Goal: Task Accomplishment & Management: Manage account settings

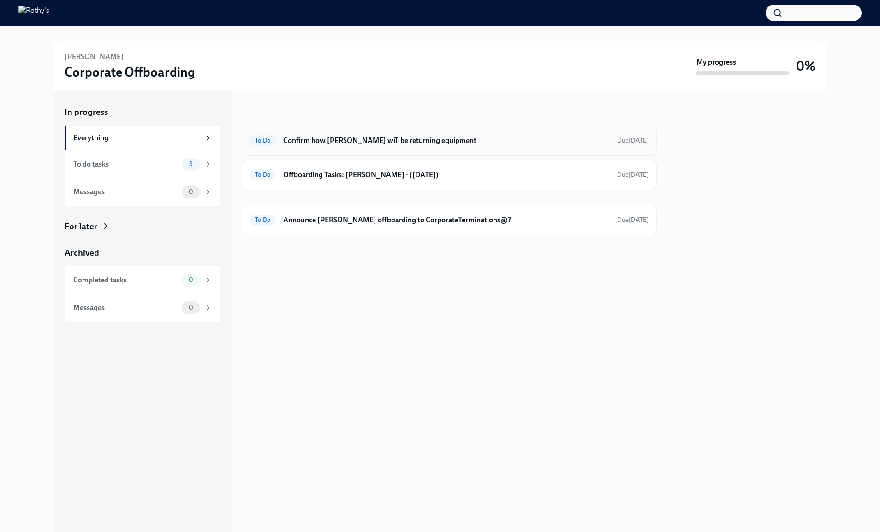
click at [338, 148] on div "To Do Confirm how [PERSON_NAME] will be returning equipment Due [DATE]" at bounding box center [449, 140] width 415 height 30
click at [336, 140] on h6 "Confirm how [PERSON_NAME] will be returning equipment" at bounding box center [446, 141] width 326 height 10
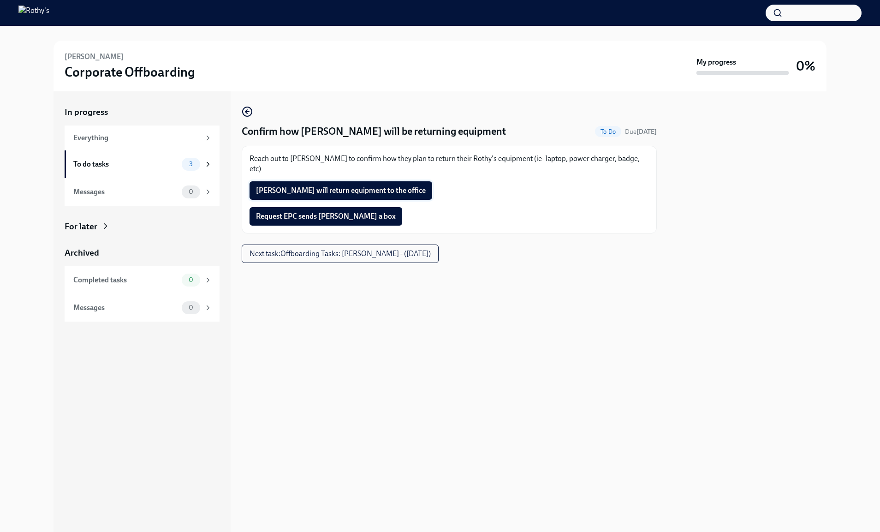
click at [393, 186] on span "[PERSON_NAME] will return equipment to the office" at bounding box center [341, 190] width 170 height 9
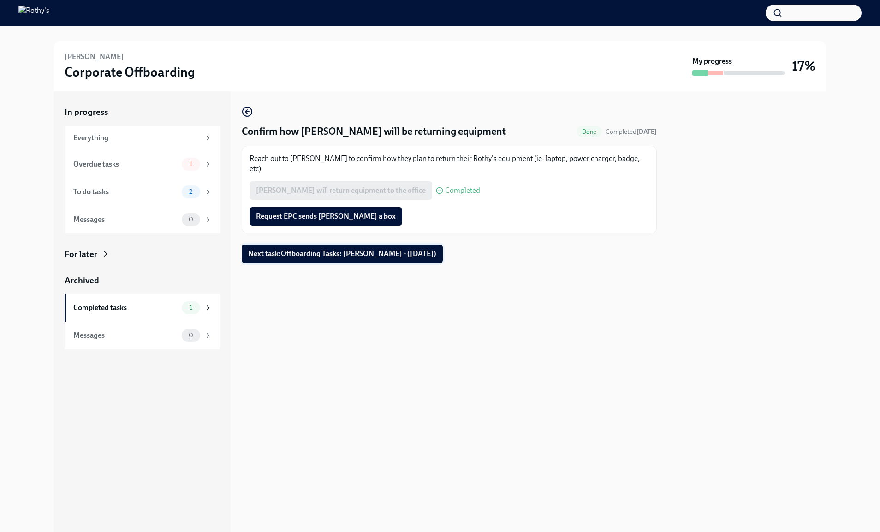
click at [357, 250] on button "Next task : Offboarding Tasks: [PERSON_NAME] - ([DATE])" at bounding box center [342, 253] width 201 height 18
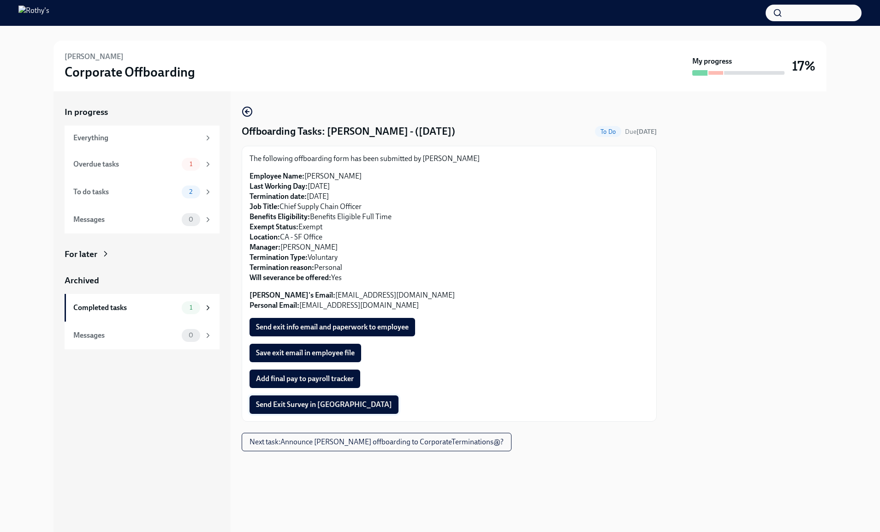
click at [325, 405] on span "Send Exit Survey in [GEOGRAPHIC_DATA]" at bounding box center [324, 404] width 136 height 9
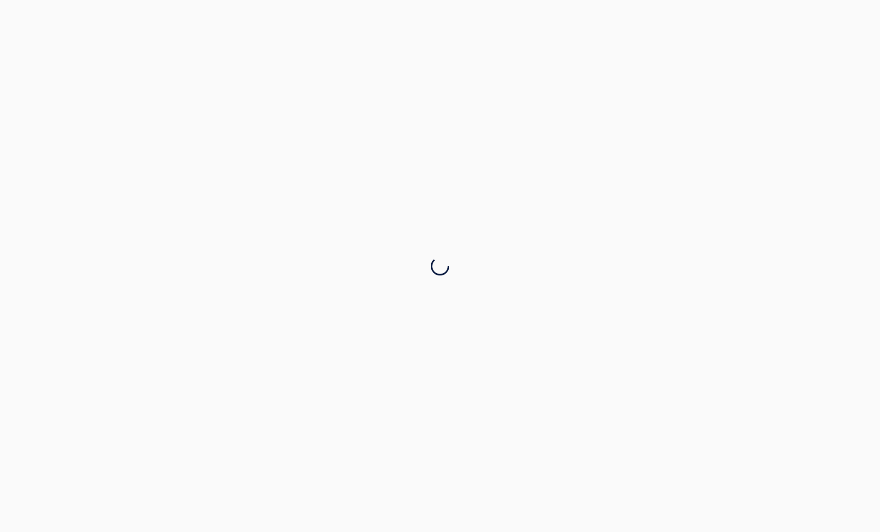
click at [325, 383] on div at bounding box center [440, 266] width 880 height 532
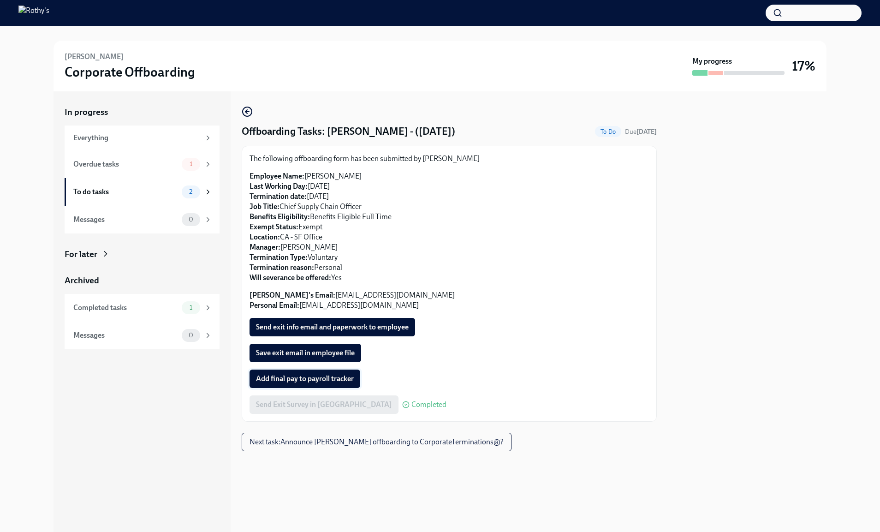
click at [325, 383] on span "Add final pay to payroll tracker" at bounding box center [305, 378] width 98 height 9
click at [153, 153] on div "Overdue tasks 1" at bounding box center [142, 164] width 155 height 28
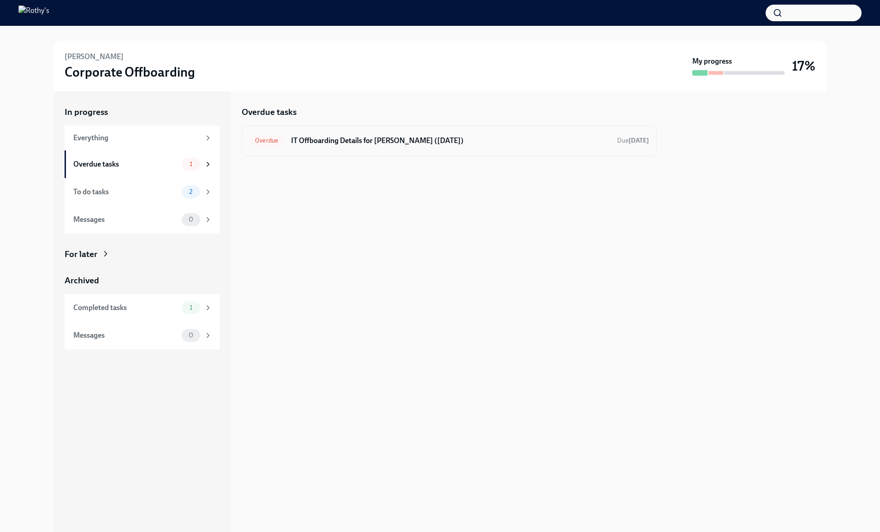
click at [307, 146] on div "Overdue IT Offboarding Details for [PERSON_NAME] ([DATE]) Due [DATE]" at bounding box center [448, 140] width 399 height 15
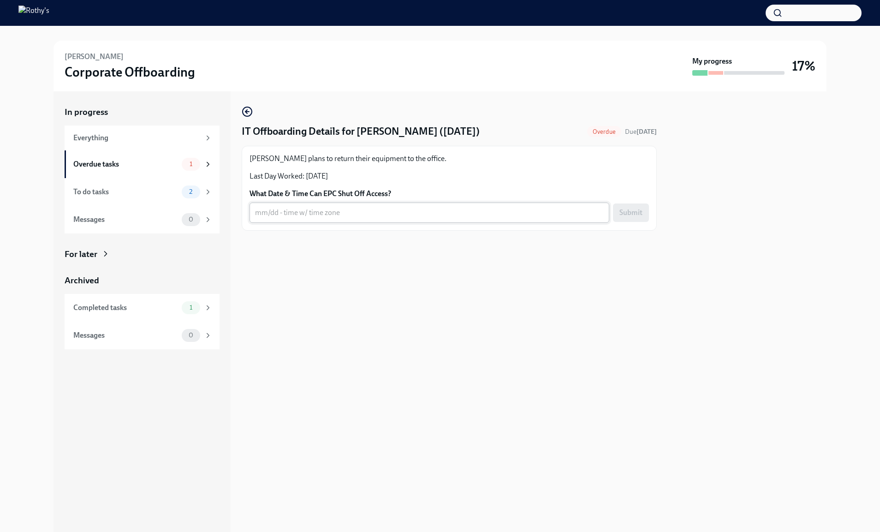
click at [302, 213] on textarea "What Date & Time Can EPC Shut Off Access?" at bounding box center [429, 212] width 349 height 11
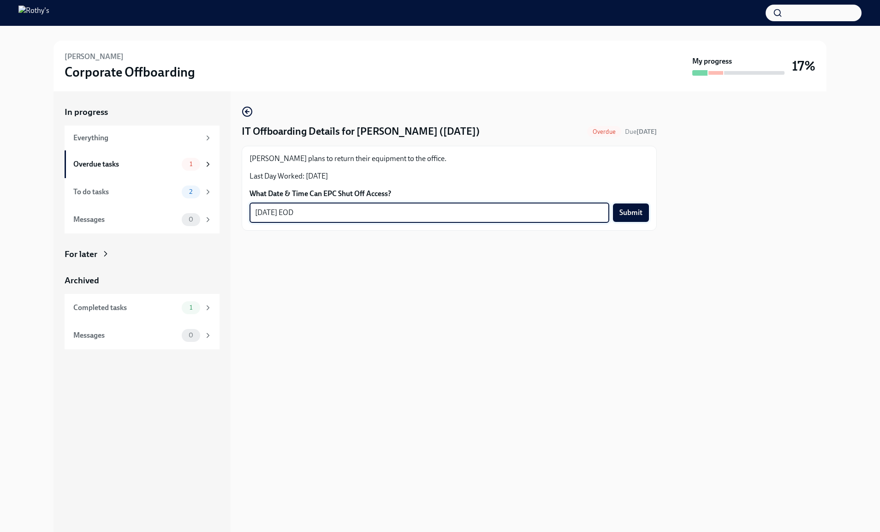
type textarea "[DATE] EOD"
click at [627, 213] on span "Submit" at bounding box center [630, 212] width 23 height 9
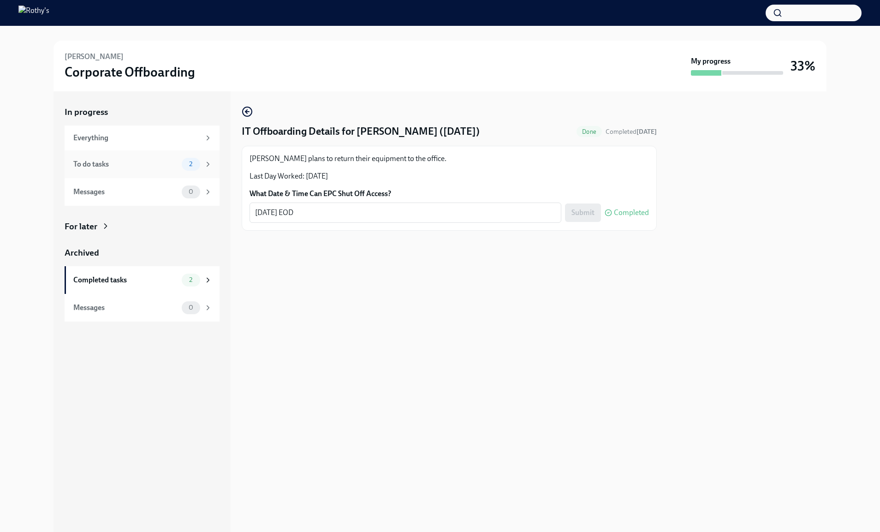
click at [172, 166] on div "To do tasks" at bounding box center [125, 164] width 105 height 10
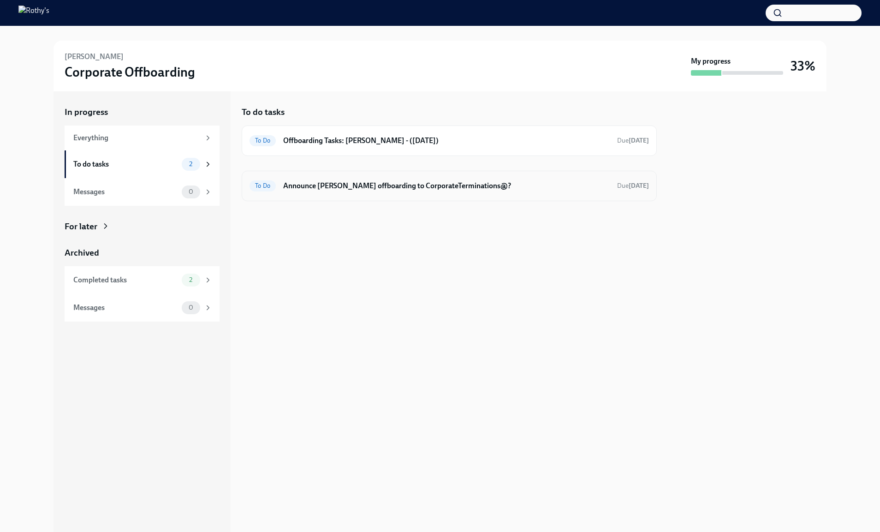
click at [358, 188] on h6 "Announce Heather Howard offboarding to CorporateTerminations@?" at bounding box center [446, 186] width 326 height 10
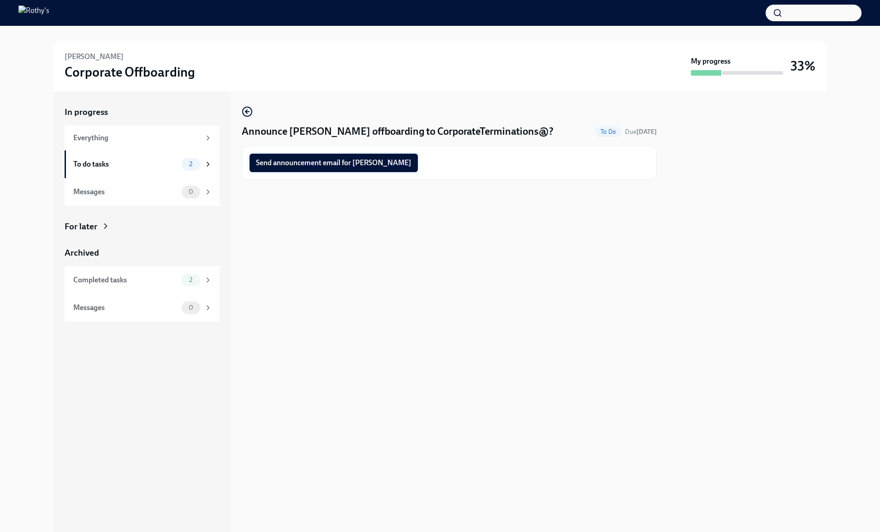
click at [340, 164] on span "Send announcement email for Heather" at bounding box center [333, 162] width 155 height 9
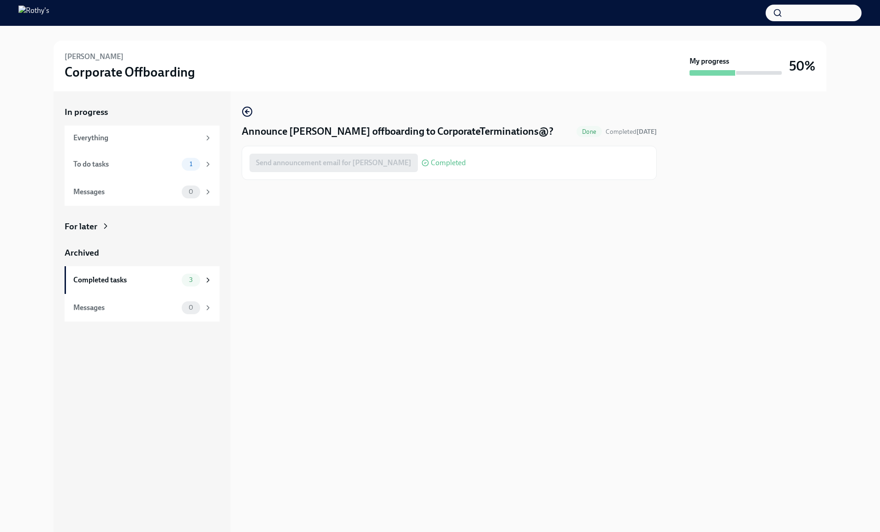
click at [128, 170] on div "To do tasks 1" at bounding box center [142, 164] width 139 height 13
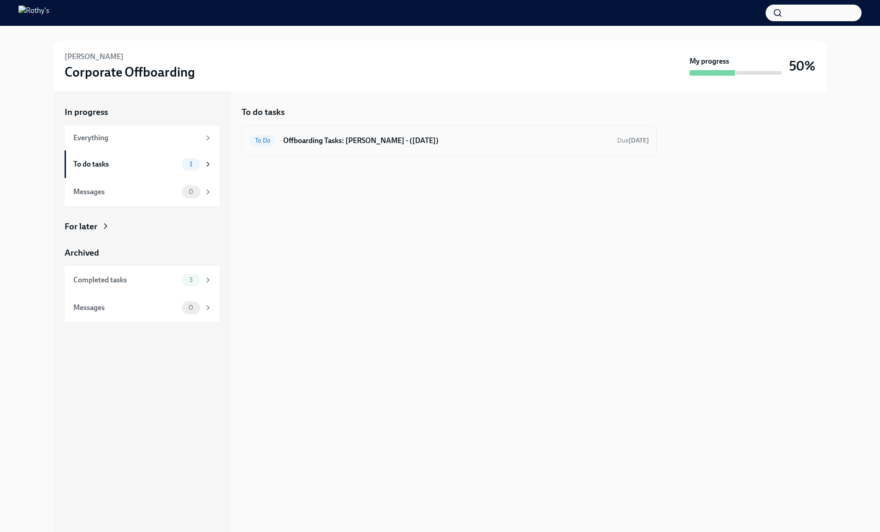
click at [324, 140] on h6 "Offboarding Tasks: Heather - (10/03/2025)" at bounding box center [446, 141] width 326 height 10
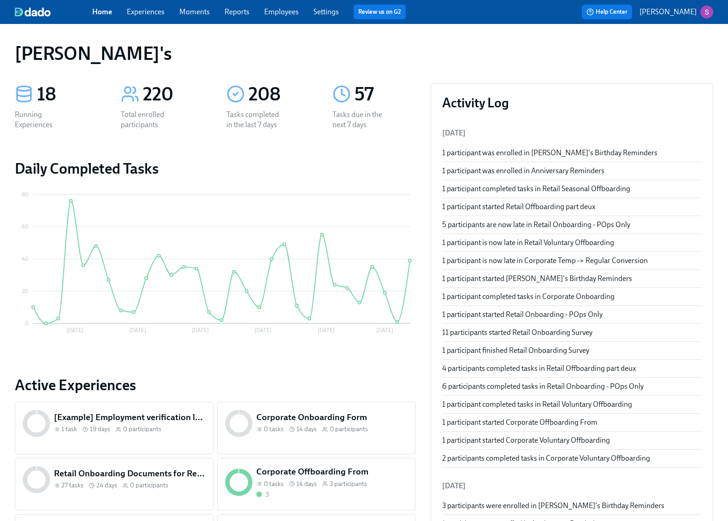
click at [286, 16] on link "Employees" at bounding box center [281, 11] width 35 height 9
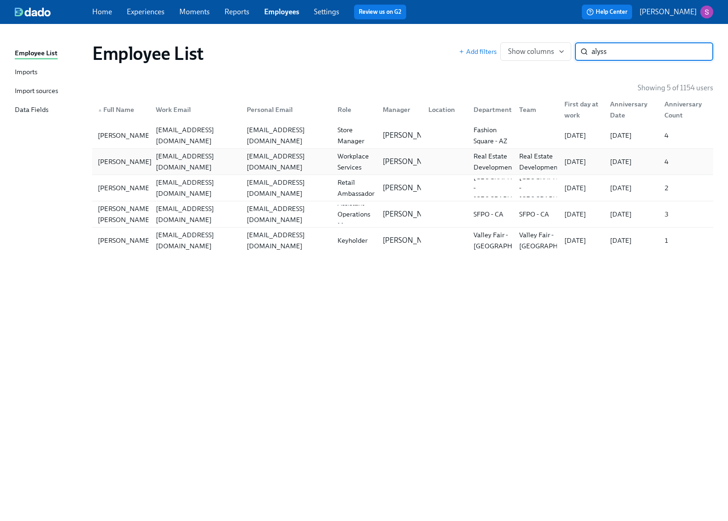
type input "alyss"
click at [124, 160] on div "[PERSON_NAME]" at bounding box center [124, 161] width 61 height 11
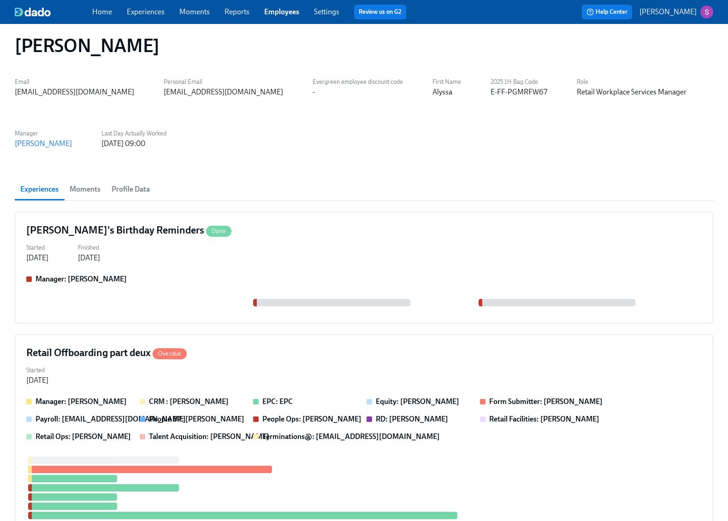
scroll to position [13, 0]
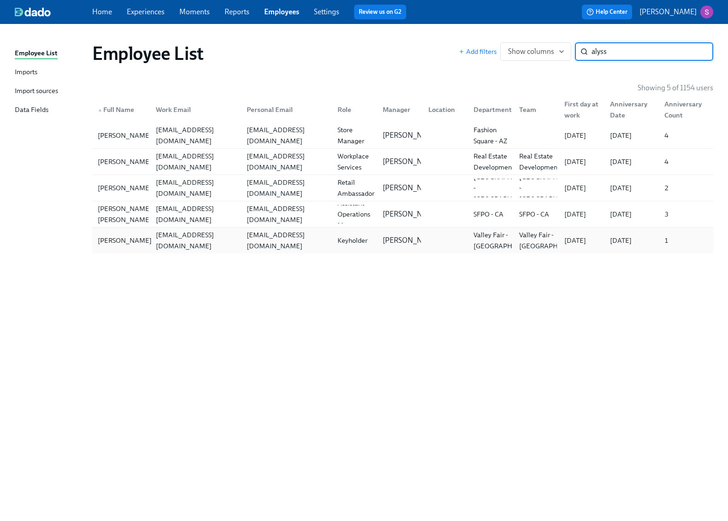
click at [131, 236] on div "[PERSON_NAME]" at bounding box center [124, 240] width 61 height 11
drag, startPoint x: 636, startPoint y: 53, endPoint x: 587, endPoint y: 52, distance: 49.4
click at [587, 52] on div "alyss ​" at bounding box center [644, 51] width 138 height 18
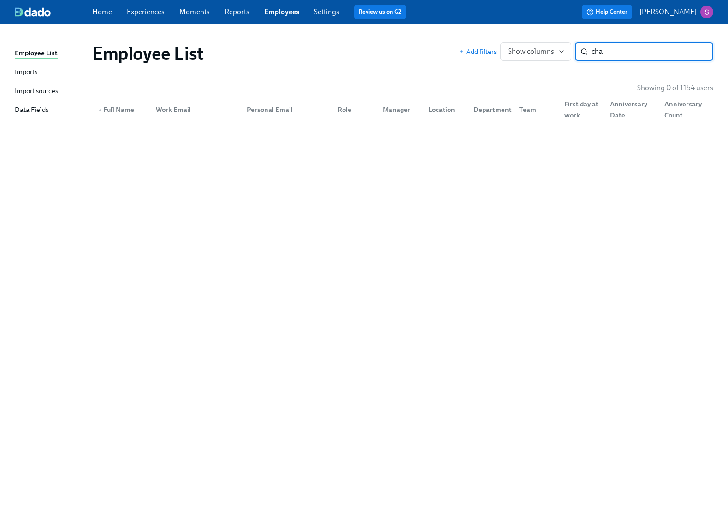
type input "chao"
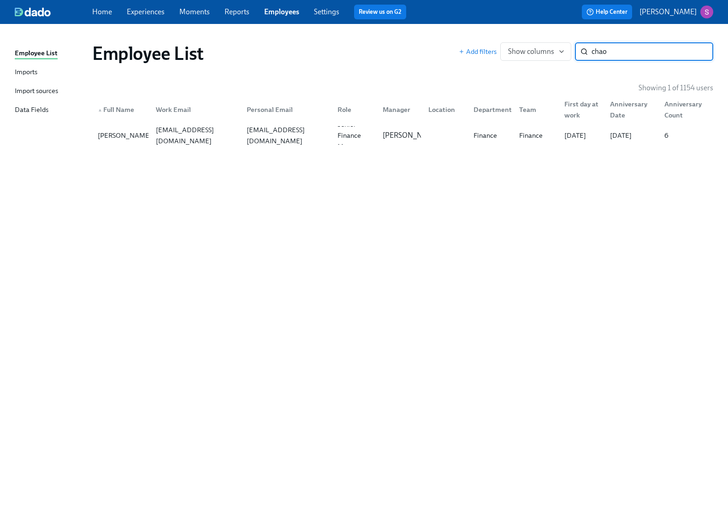
drag, startPoint x: 611, startPoint y: 51, endPoint x: 578, endPoint y: 51, distance: 33.2
click at [578, 51] on div "chao ​" at bounding box center [644, 51] width 138 height 18
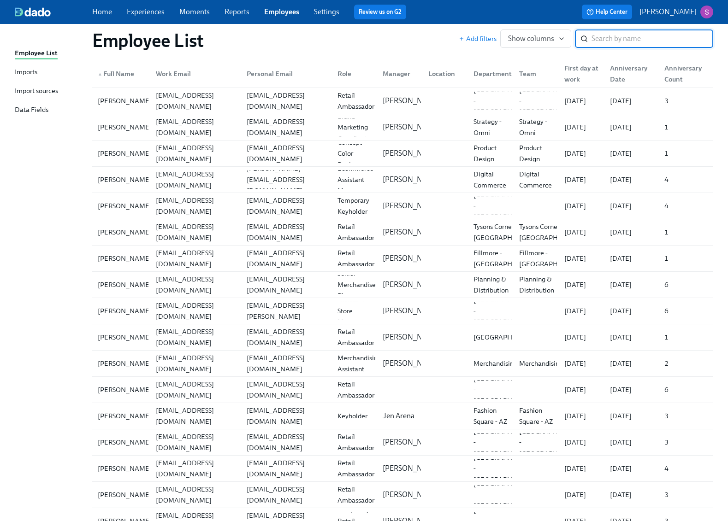
scroll to position [2801, 0]
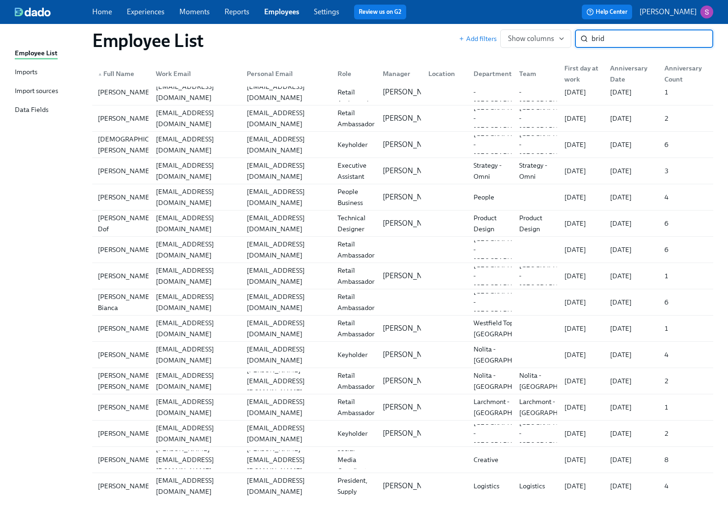
scroll to position [306, 0]
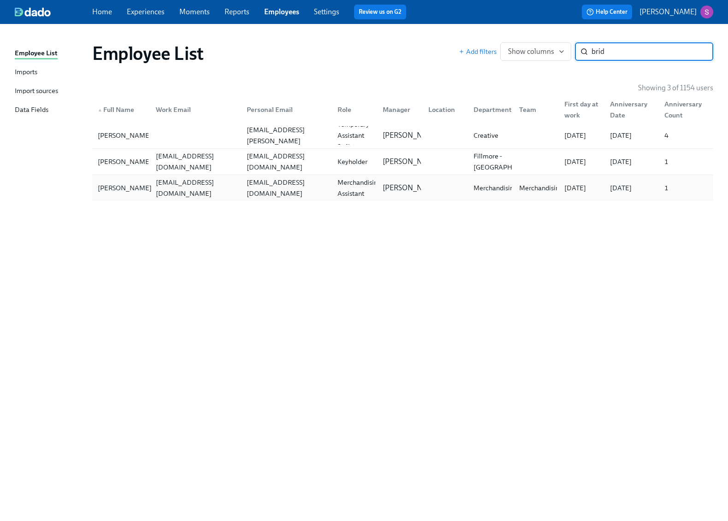
type input "brid"
click at [140, 183] on div "[PERSON_NAME]" at bounding box center [124, 188] width 61 height 11
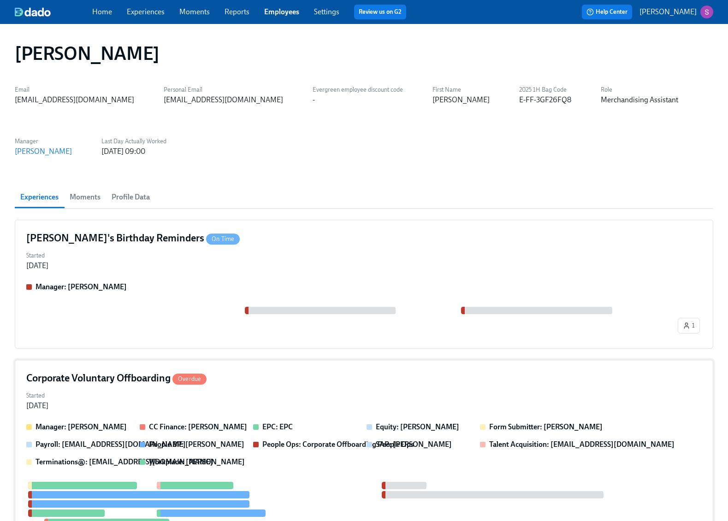
click at [281, 373] on div "Corporate Voluntary Offboarding Overdue" at bounding box center [363, 379] width 675 height 14
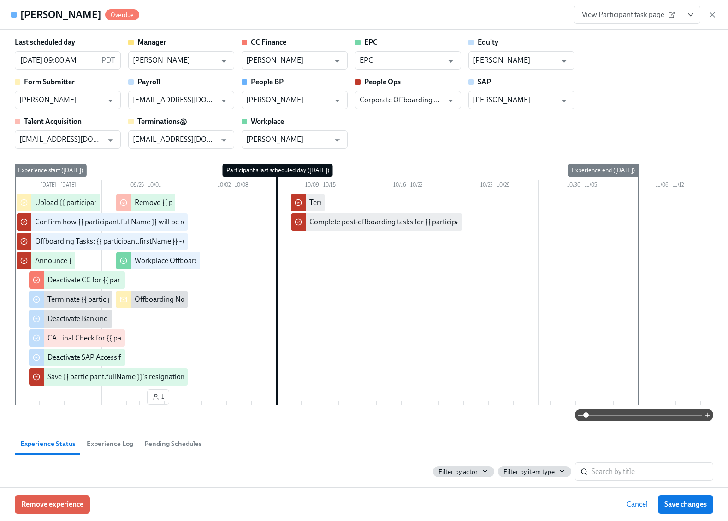
scroll to position [187, 0]
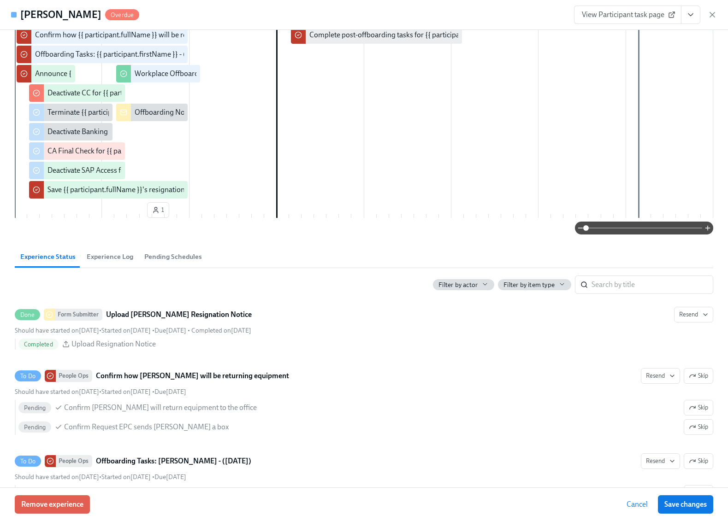
click at [122, 257] on span "Experience Log" at bounding box center [110, 257] width 47 height 11
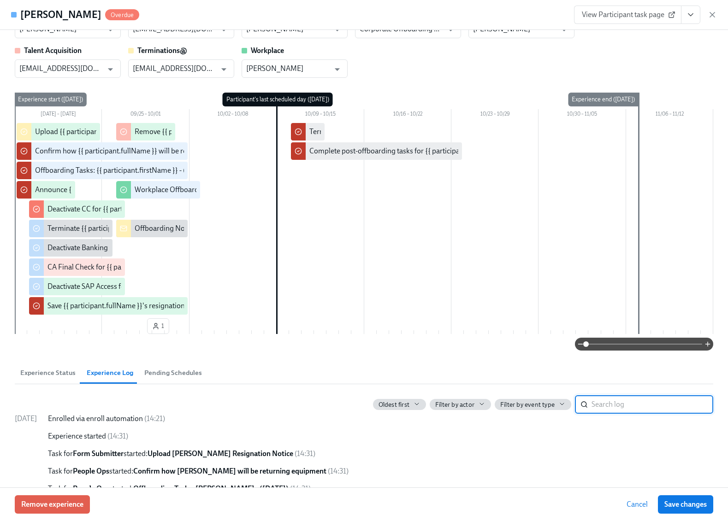
scroll to position [69, 0]
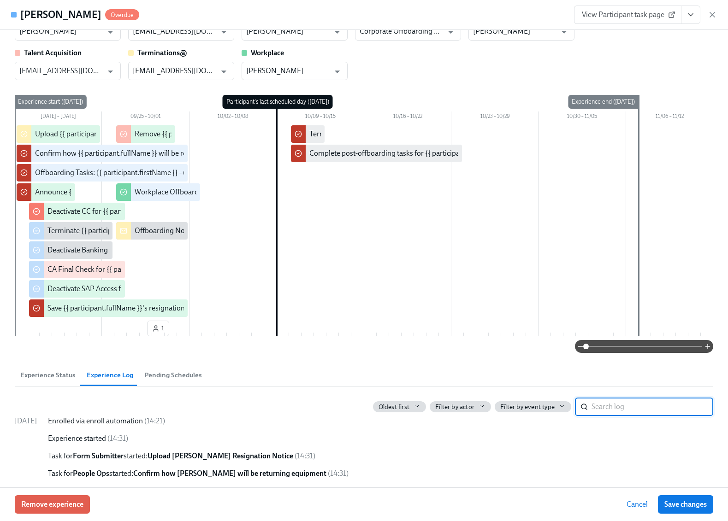
click at [627, 345] on span at bounding box center [644, 346] width 116 height 13
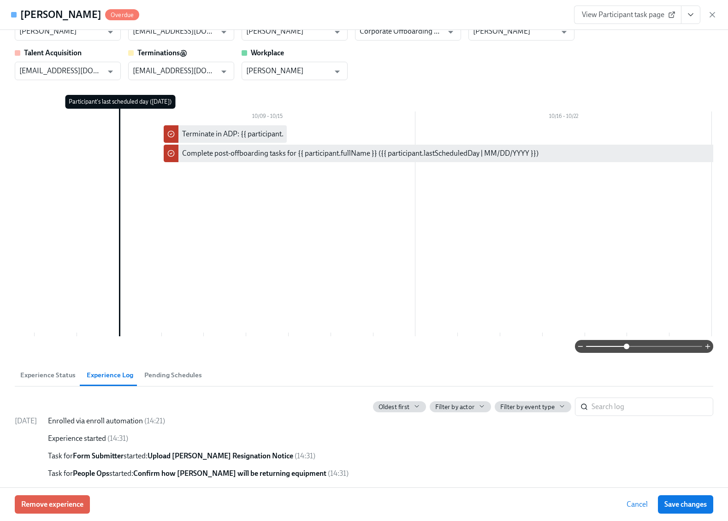
scroll to position [0, 0]
